Goal: Ask a question

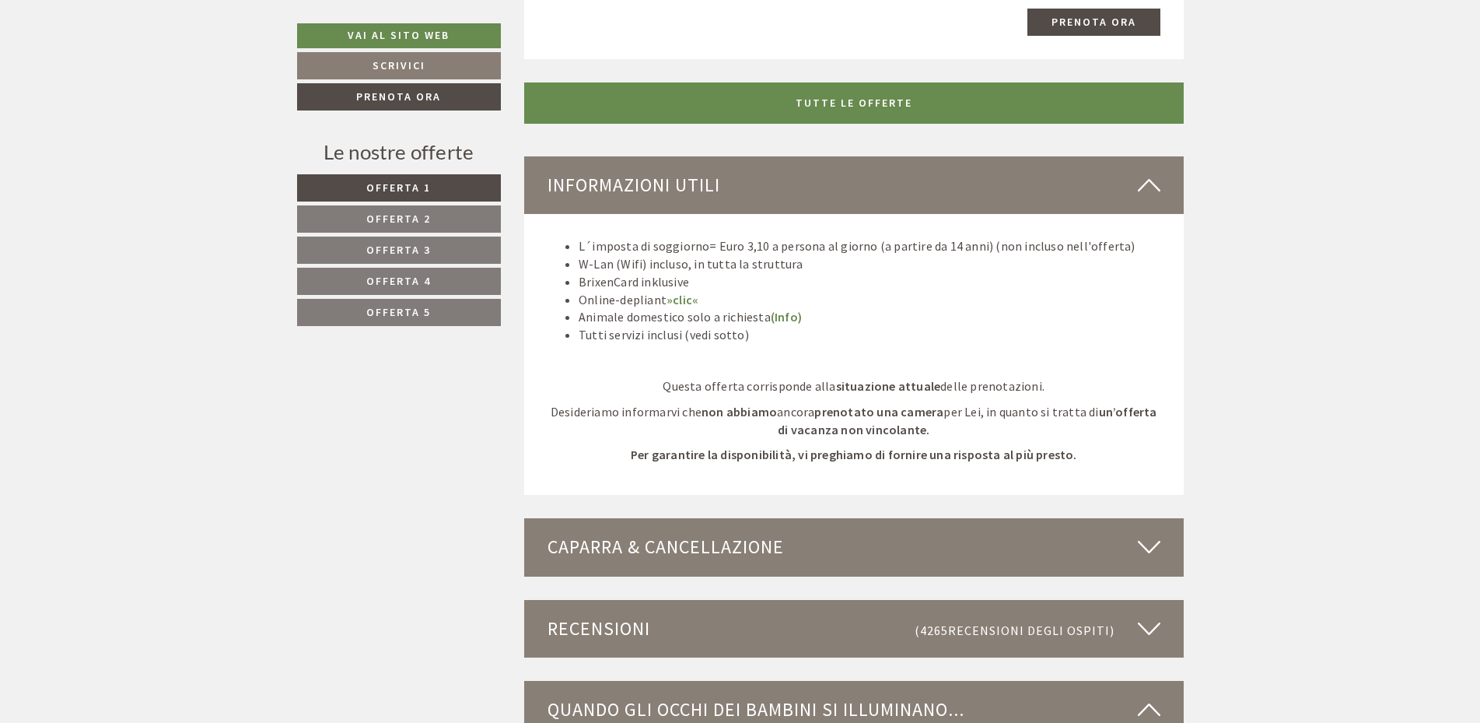
scroll to position [4285, 0]
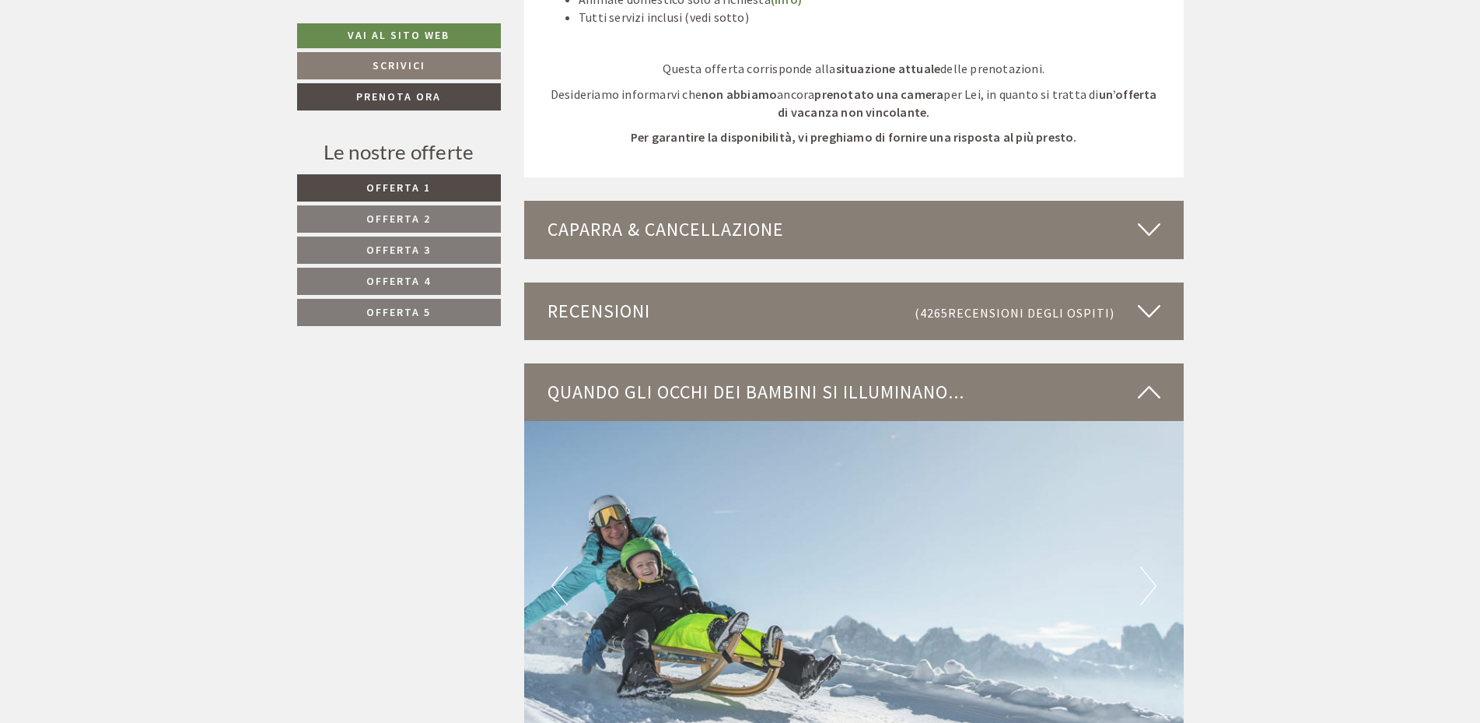
click at [693, 236] on div "Caparra & cancellazione" at bounding box center [854, 230] width 660 height 58
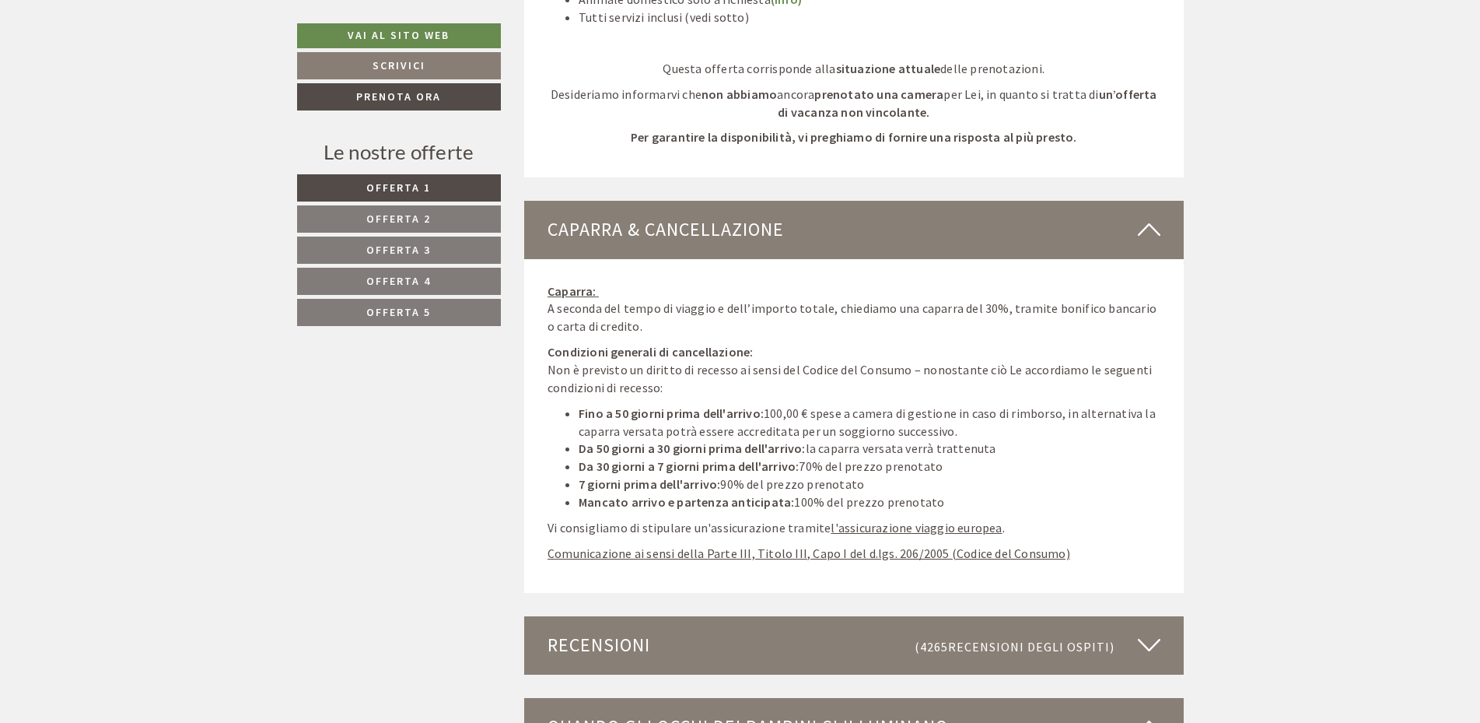
click at [716, 558] on u "Comunicazione ai sensi della Parte III, Titolo III, Capo I del d.lgs. 206/2005 …" at bounding box center [809, 553] width 523 height 16
click at [871, 524] on u "l'assicurazione viaggio europea" at bounding box center [916, 528] width 171 height 16
click at [876, 534] on u "l'assicurazione viaggio europea" at bounding box center [916, 528] width 171 height 16
drag, startPoint x: 995, startPoint y: 534, endPoint x: 838, endPoint y: 539, distance: 157.2
click at [826, 534] on p "Vi consigliamo di stipulare un'assicurazione tramite l'assicurazione viaggio eu…" at bounding box center [854, 528] width 613 height 18
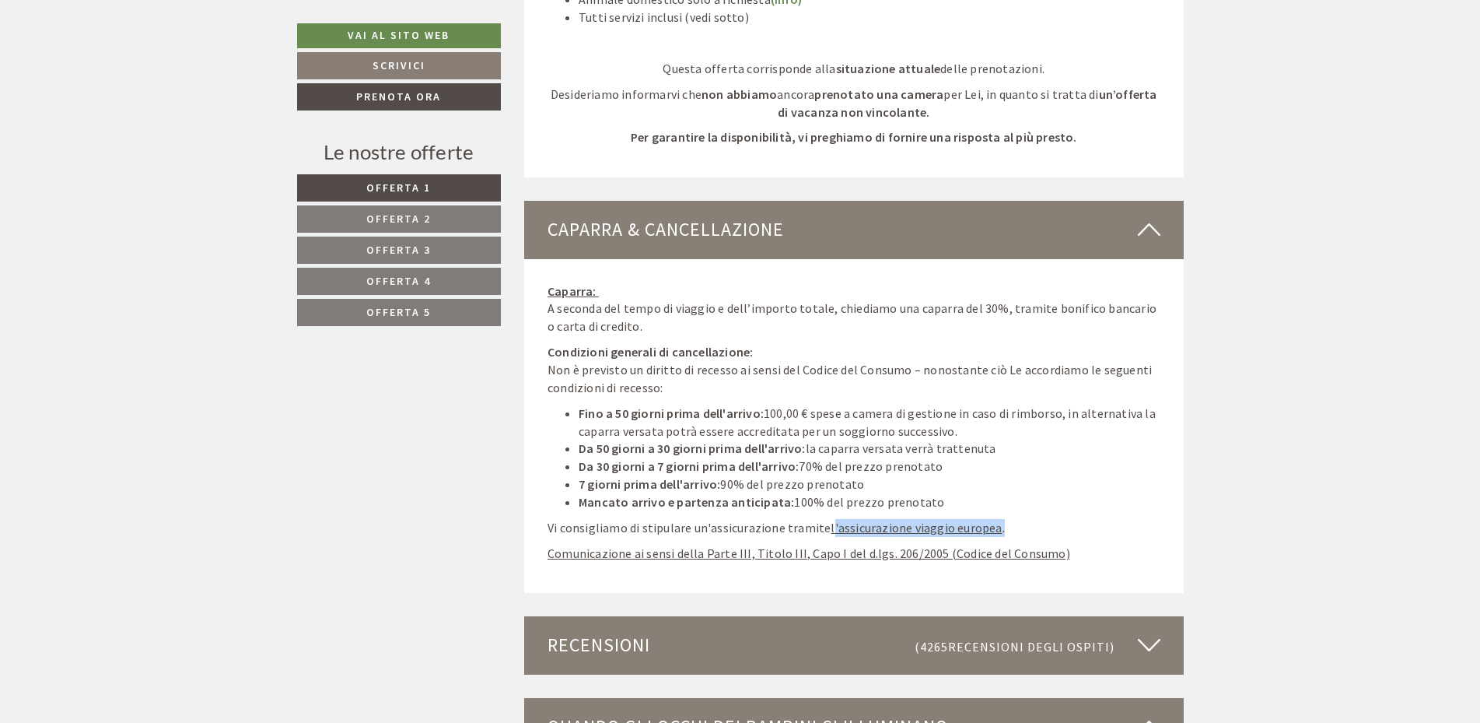
copy p "'assicurazione viaggio europea ."
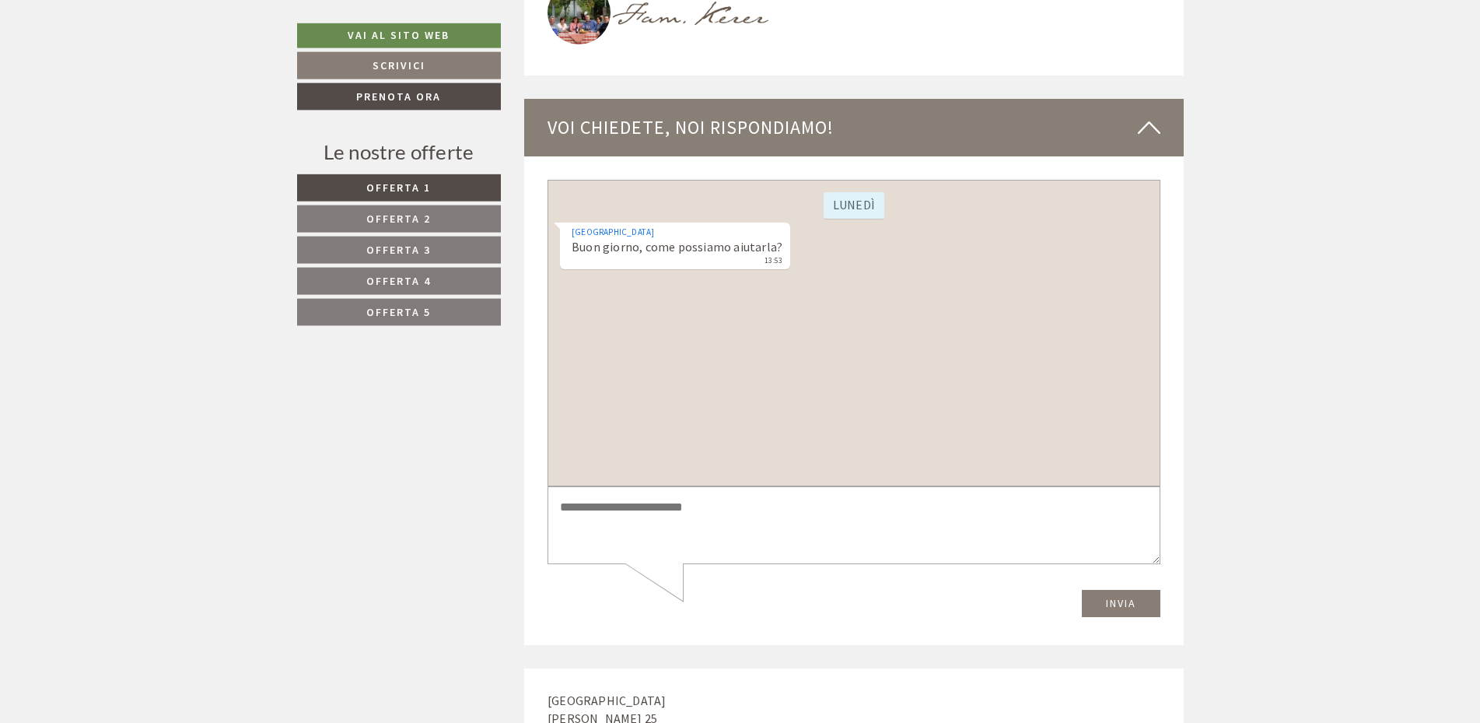
scroll to position [6665, 0]
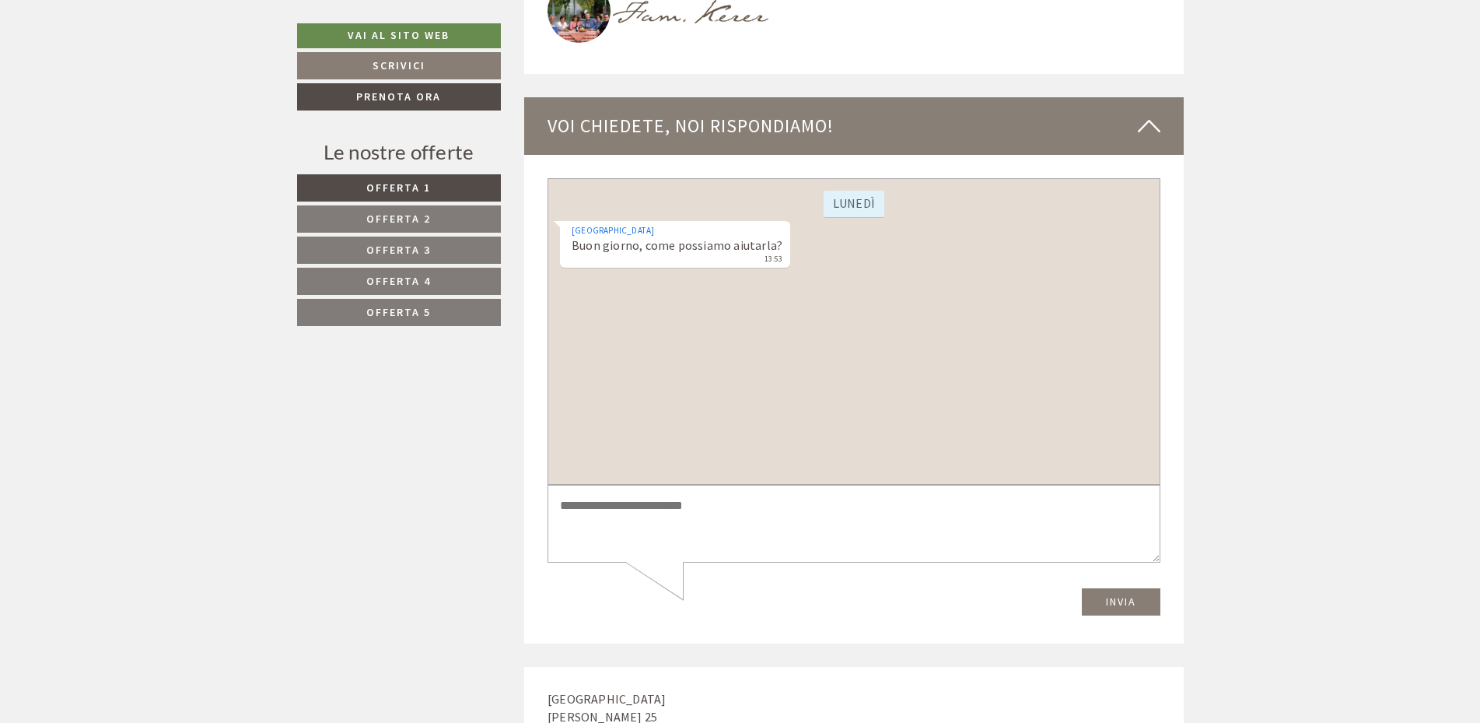
click at [636, 514] on textarea at bounding box center [854, 524] width 613 height 79
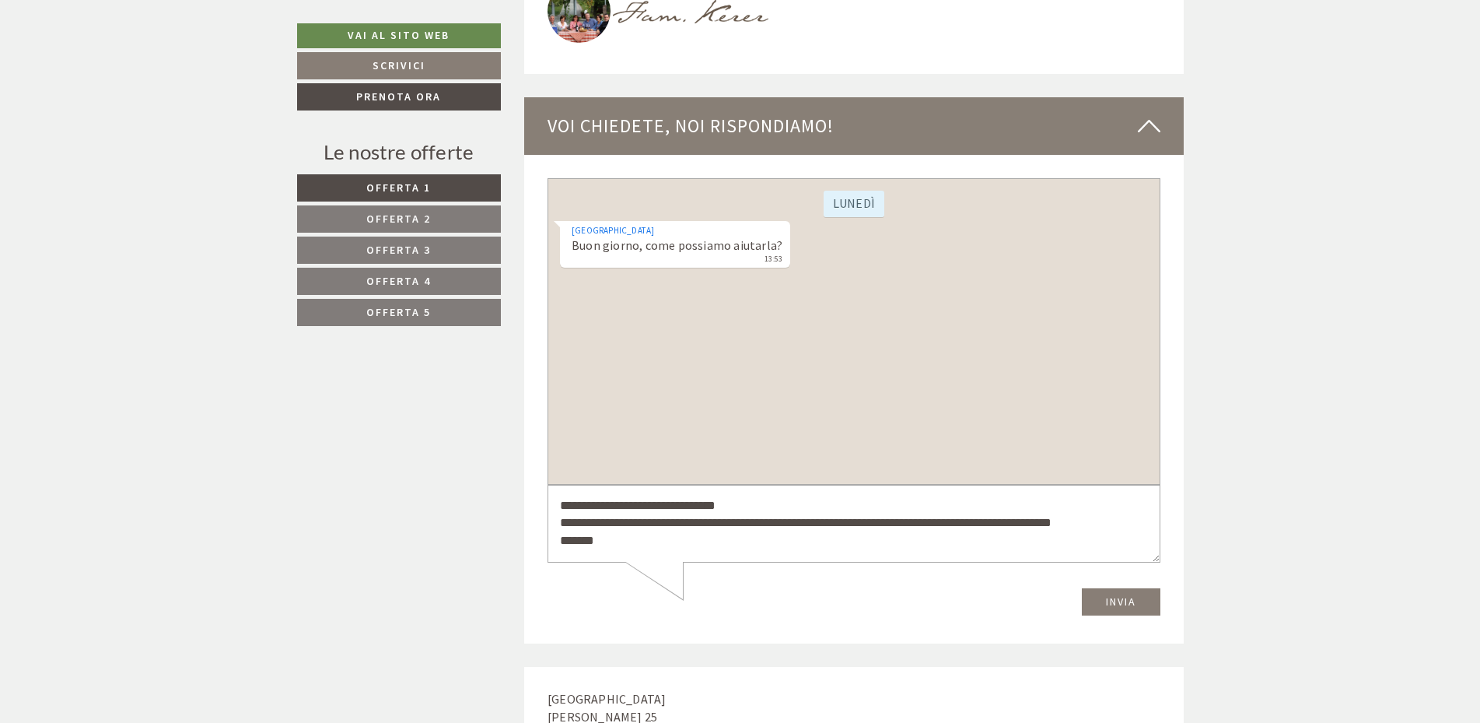
type textarea "**********"
click at [1116, 595] on button "Invia" at bounding box center [1121, 601] width 79 height 27
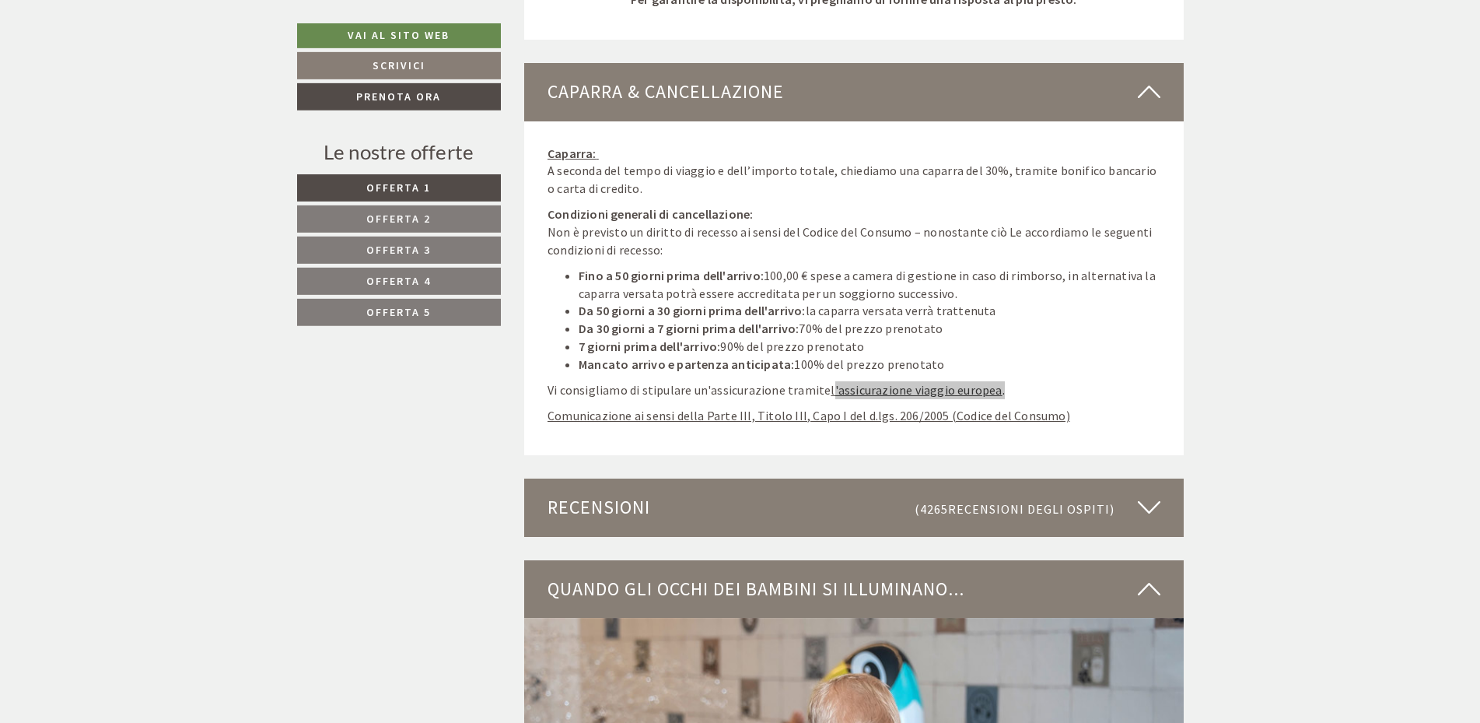
scroll to position [4126, 0]
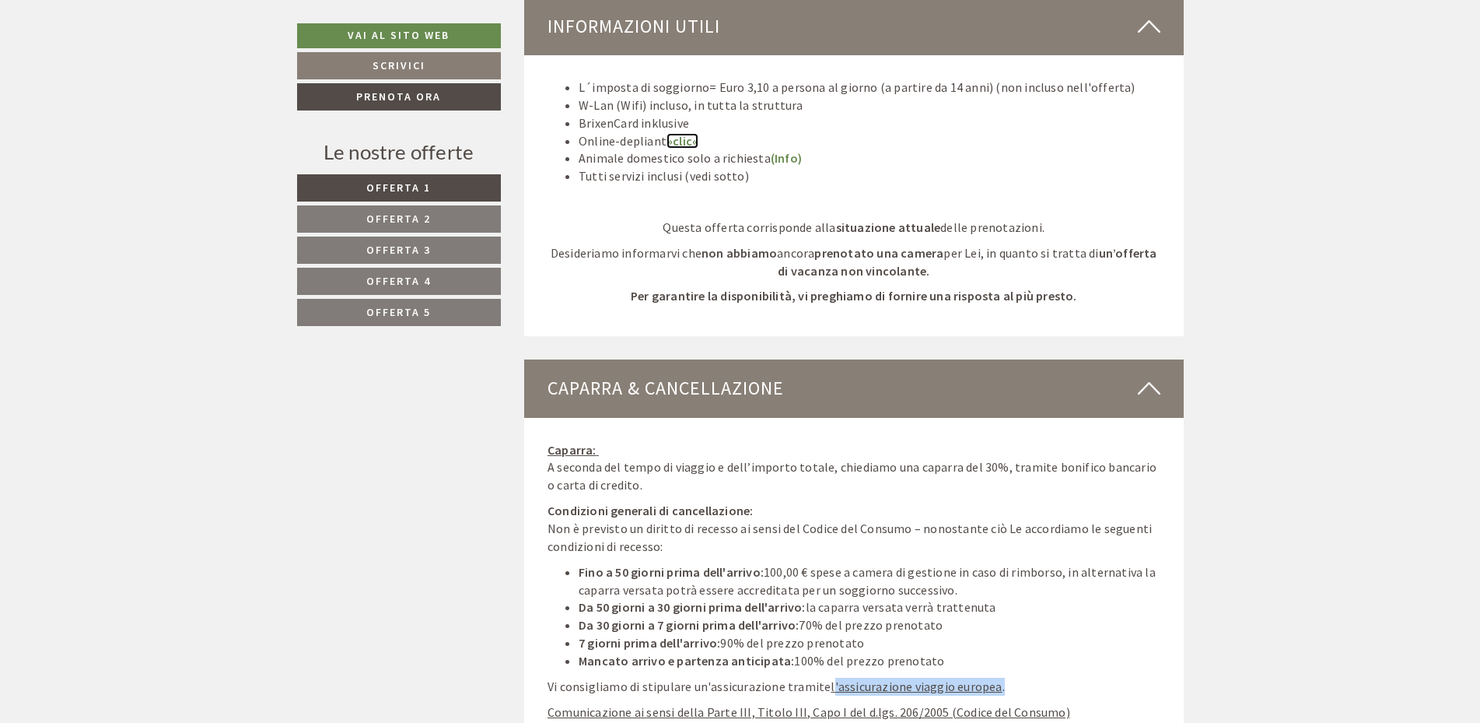
click at [683, 135] on link "»clic«" at bounding box center [683, 141] width 32 height 16
